Goal: Communication & Community: Answer question/provide support

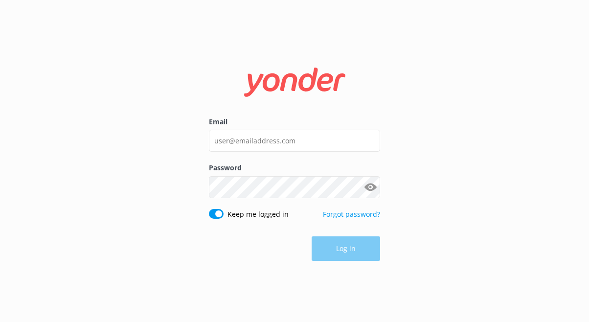
click at [257, 152] on div "Email" at bounding box center [294, 139] width 171 height 46
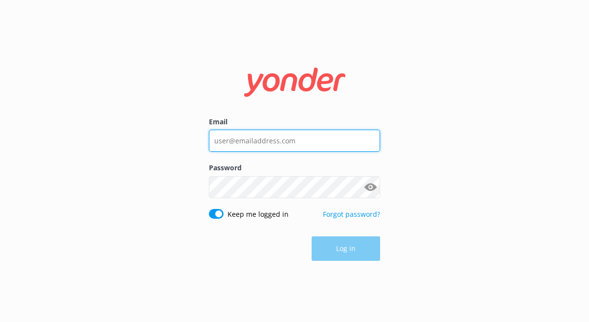
click at [266, 148] on input "Email" at bounding box center [294, 141] width 171 height 22
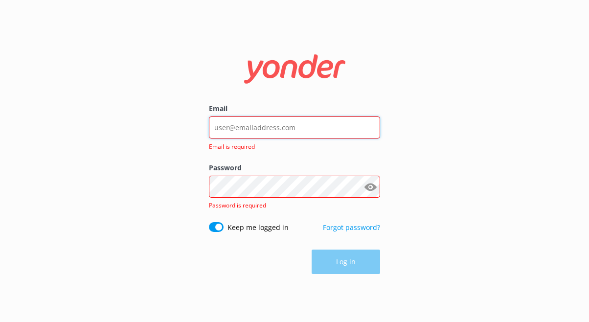
type input "[EMAIL_ADDRESS][DOMAIN_NAME]"
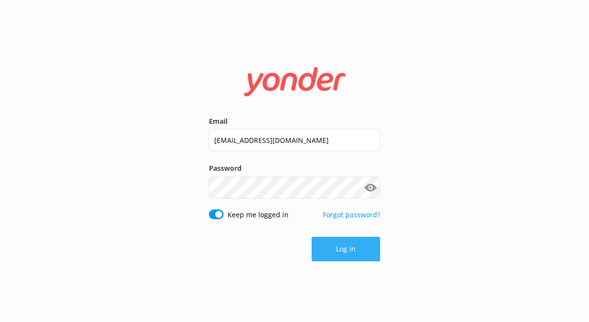
click at [333, 256] on button "Log in" at bounding box center [345, 249] width 68 height 24
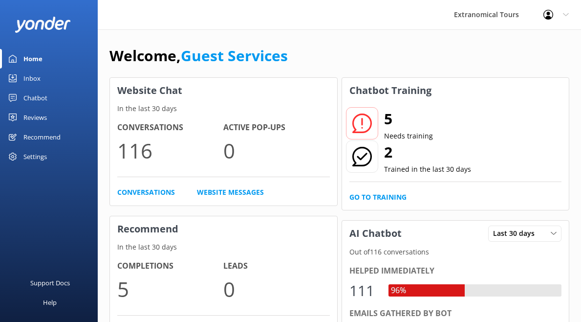
click at [75, 72] on link "Inbox" at bounding box center [49, 78] width 98 height 20
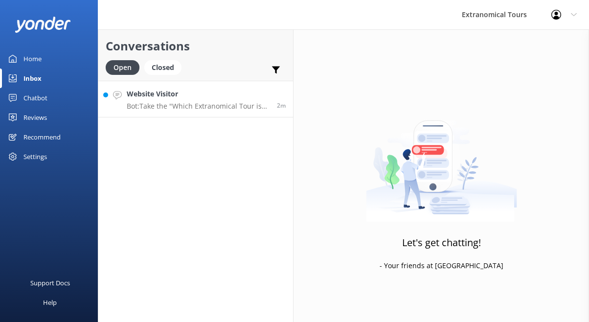
click at [179, 97] on h4 "Website Visitor" at bounding box center [198, 93] width 143 height 11
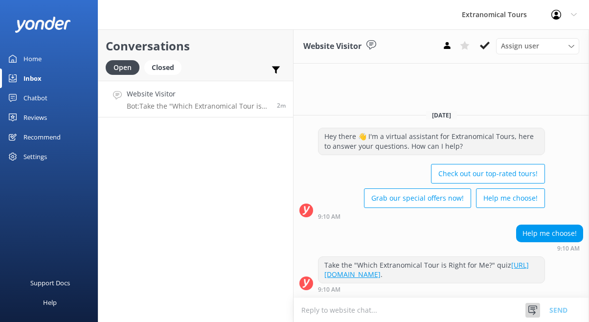
click at [528, 311] on use at bounding box center [532, 309] width 9 height 9
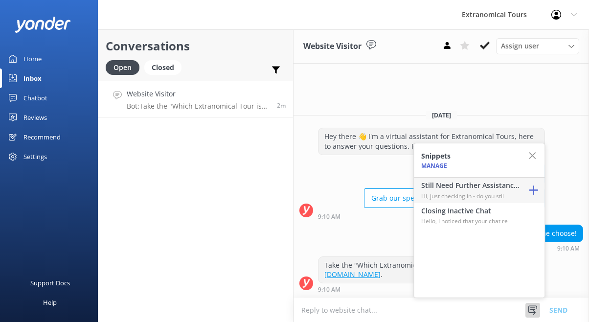
click at [473, 197] on p "Hi, just checking in - do you stil" at bounding box center [470, 195] width 98 height 9
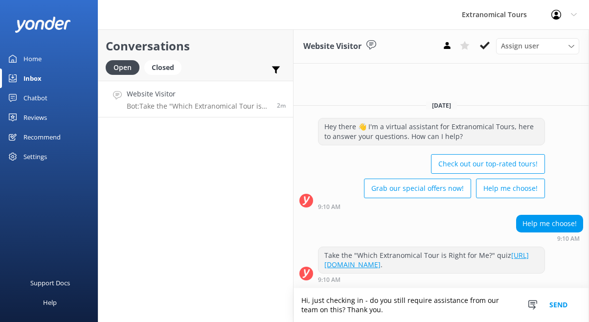
click at [558, 304] on button "Send" at bounding box center [558, 305] width 37 height 34
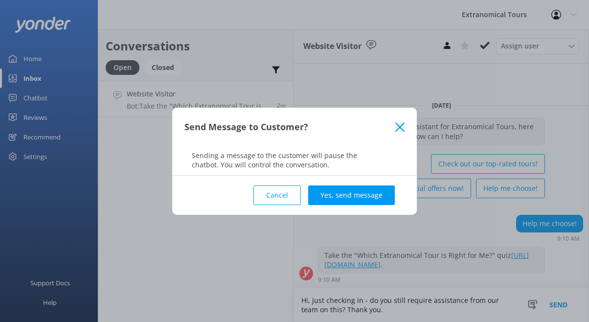
click at [402, 123] on icon at bounding box center [399, 127] width 9 height 10
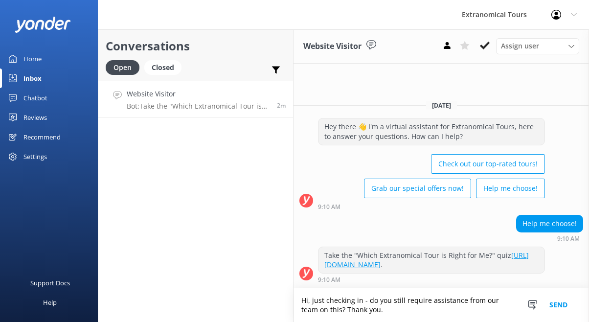
drag, startPoint x: 393, startPoint y: 306, endPoint x: 273, endPoint y: 300, distance: 119.9
click at [273, 300] on div "Conversations Open Closed Important Assigned to me Unassigned Website Visitor B…" at bounding box center [343, 175] width 491 height 292
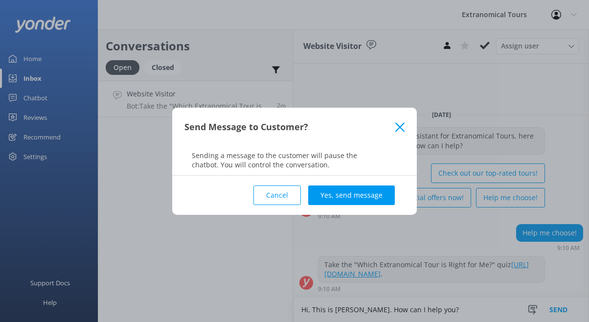
type textarea "Hi, This is [PERSON_NAME]. How can I help you?"
click at [363, 183] on div "Cancel Yes, send message" at bounding box center [294, 194] width 220 height 39
click at [363, 190] on button "Yes, send message" at bounding box center [351, 195] width 87 height 20
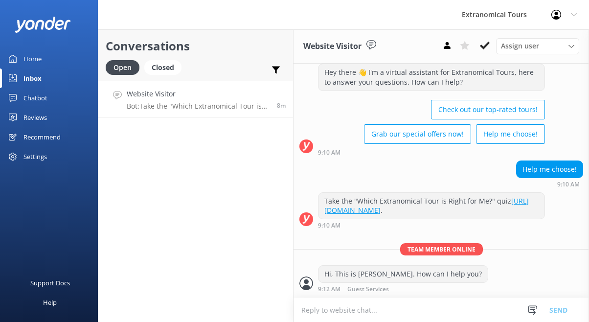
scroll to position [34, 0]
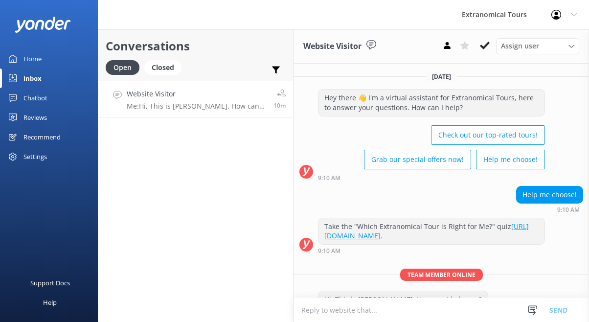
scroll to position [34, 0]
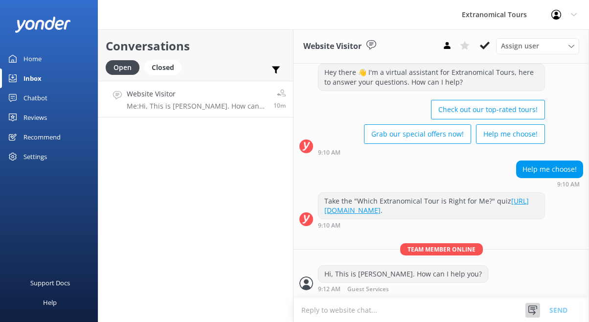
click at [532, 314] on use at bounding box center [532, 309] width 9 height 9
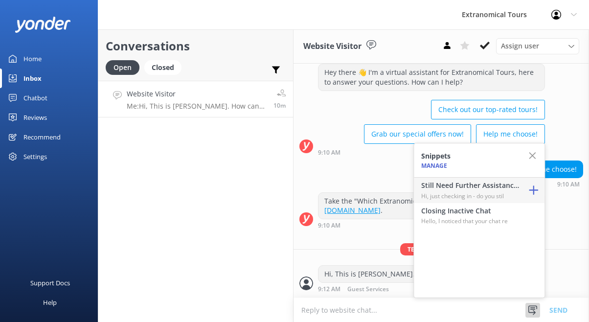
click at [487, 198] on p "Hi, just checking in - do you stil" at bounding box center [470, 195] width 98 height 9
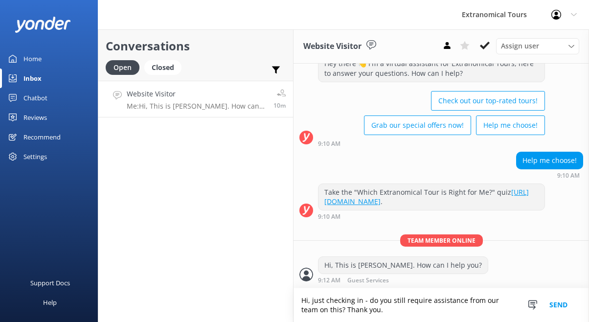
click at [563, 311] on button "Send" at bounding box center [558, 305] width 37 height 34
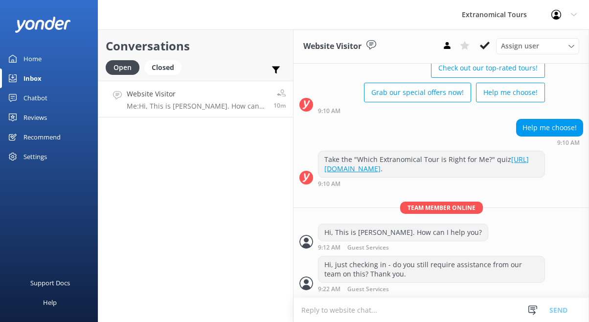
scroll to position [76, 0]
